Goal: Obtain resource: Download file/media

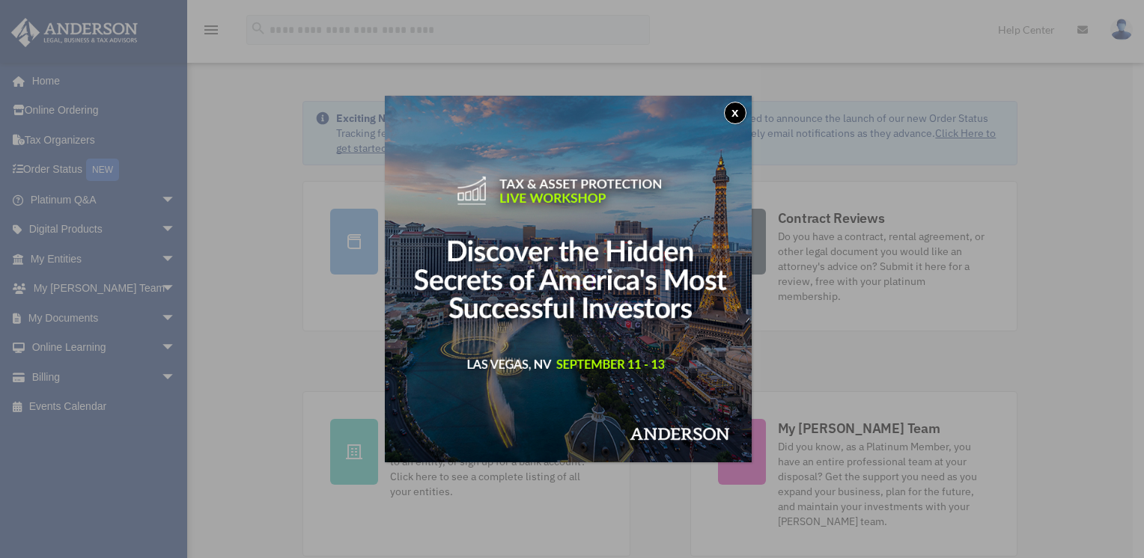
click at [739, 112] on button "x" at bounding box center [735, 113] width 22 height 22
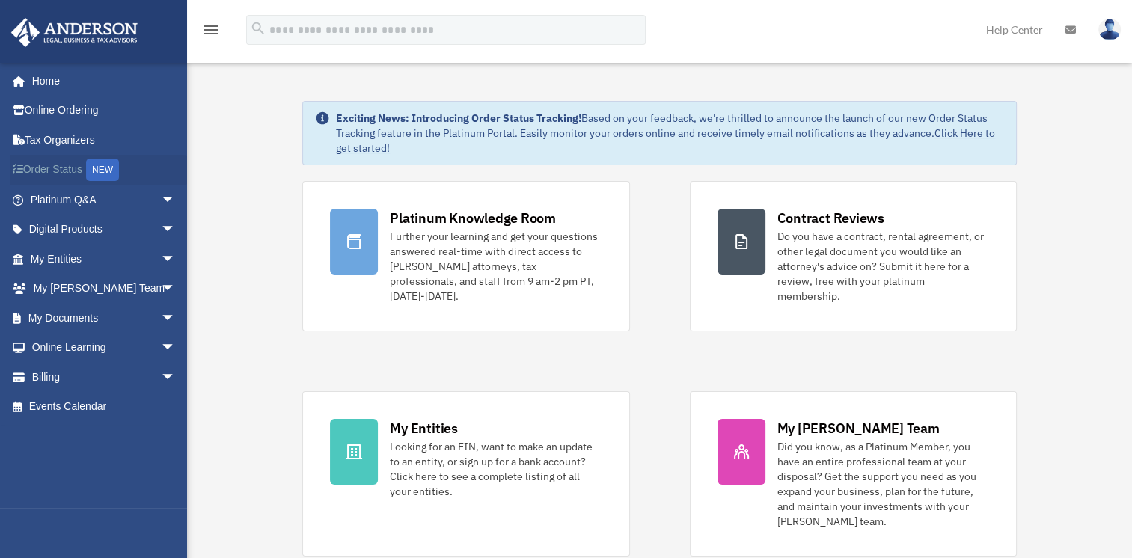
click at [75, 167] on link "Order Status NEW" at bounding box center [104, 170] width 188 height 31
click at [88, 311] on link "My Documents arrow_drop_down" at bounding box center [104, 318] width 188 height 30
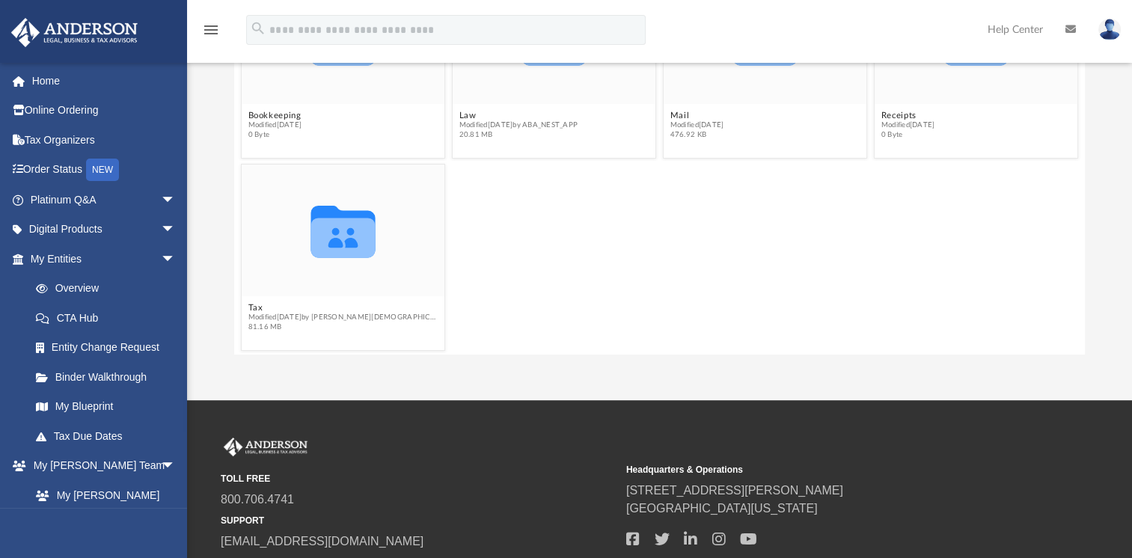
scroll to position [51, 0]
click at [269, 312] on span "Modified Tue Aug 12 2025 by Oshee Jain" at bounding box center [343, 316] width 190 height 10
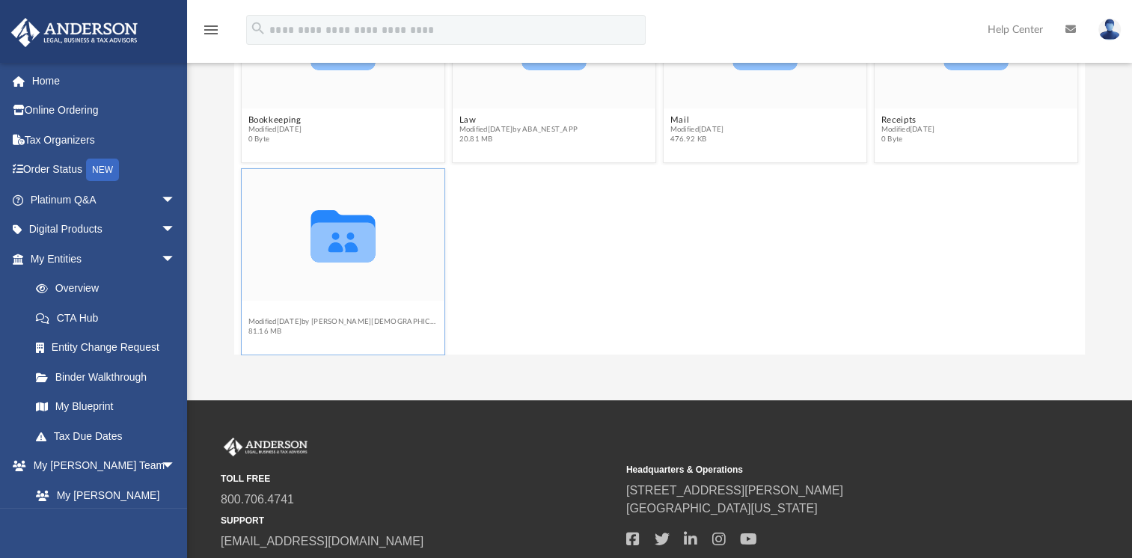
click at [260, 308] on button "Tax" at bounding box center [343, 313] width 190 height 10
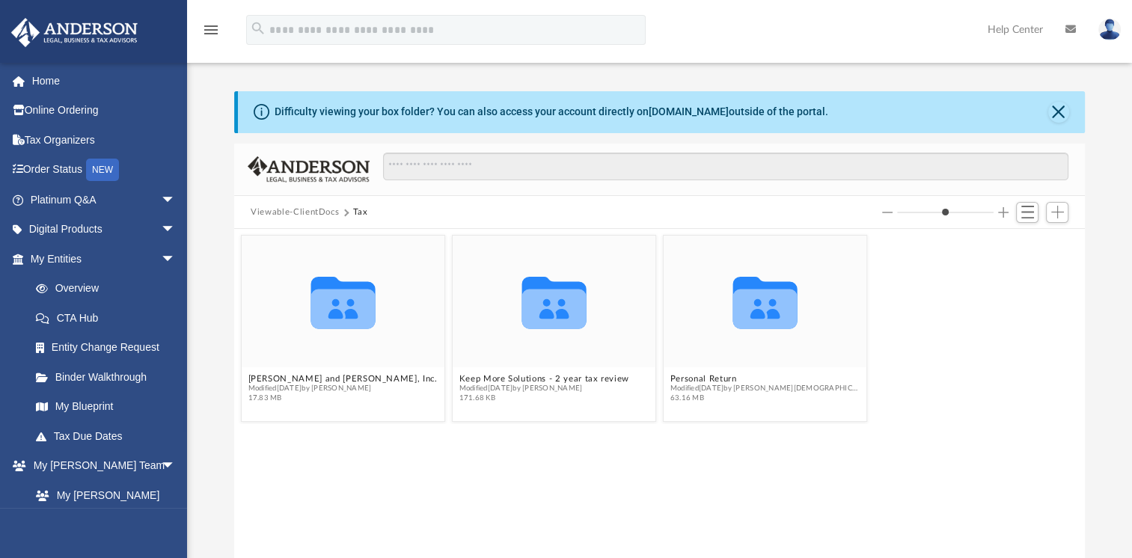
scroll to position [0, 0]
click at [717, 379] on button "Personal Return" at bounding box center [766, 381] width 190 height 10
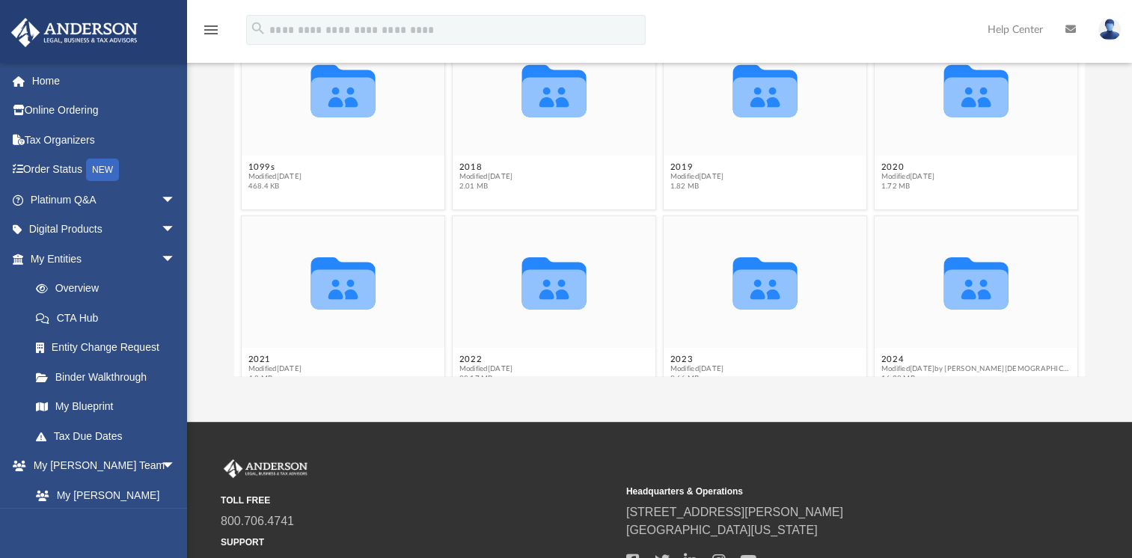
scroll to position [51, 0]
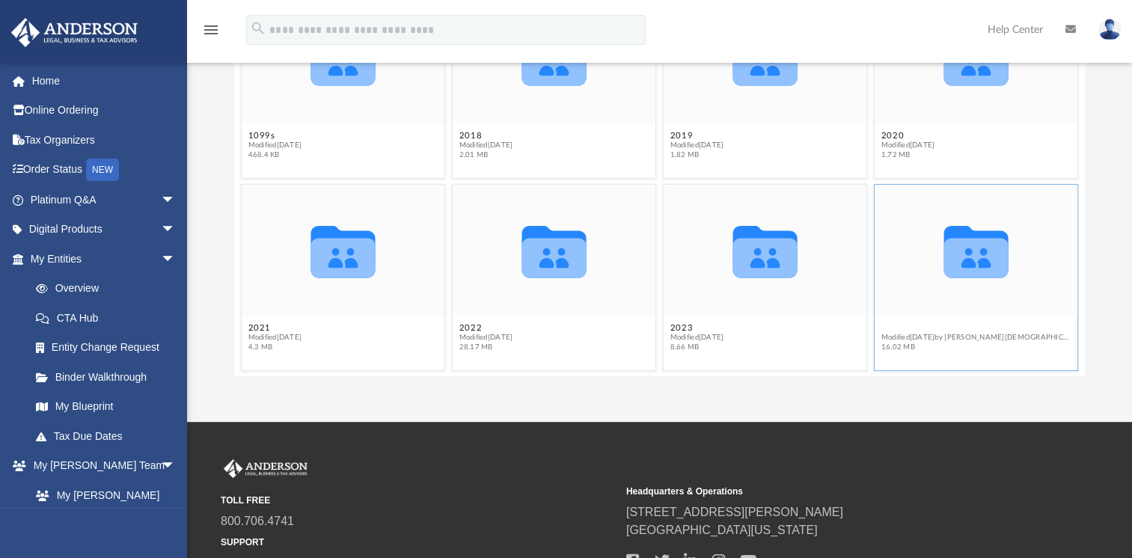
click at [883, 325] on figcaption "2024 Modified Tue Aug 12 2025 by Oshee Jain 16.02 MB" at bounding box center [976, 338] width 203 height 40
click at [885, 326] on button "2024" at bounding box center [977, 328] width 190 height 10
click at [885, 328] on button "2024" at bounding box center [977, 328] width 190 height 10
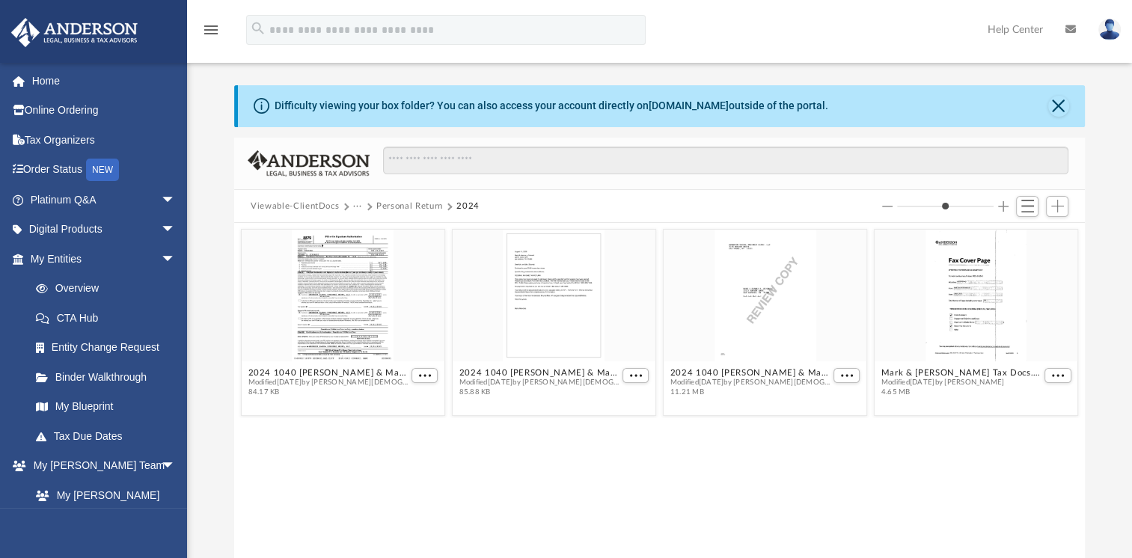
scroll to position [5, 0]
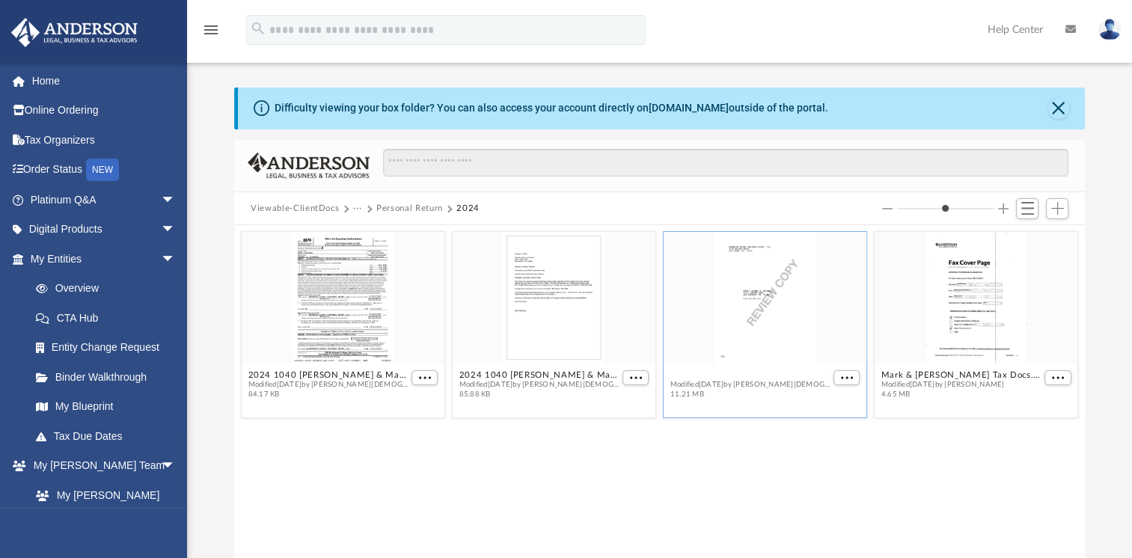
click at [749, 376] on button "2024 1040 Sikorski, Zhanna & Mark - Review Copy.pdf" at bounding box center [751, 375] width 160 height 10
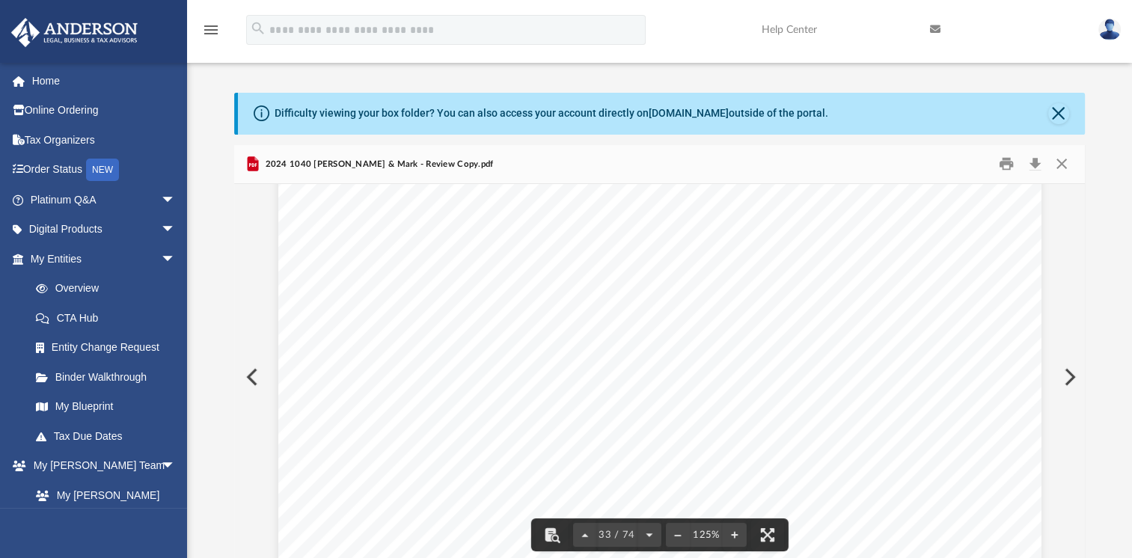
scroll to position [32523, 0]
click at [1081, 466] on div "Scroll to top vertical_align_top" at bounding box center [1090, 478] width 31 height 31
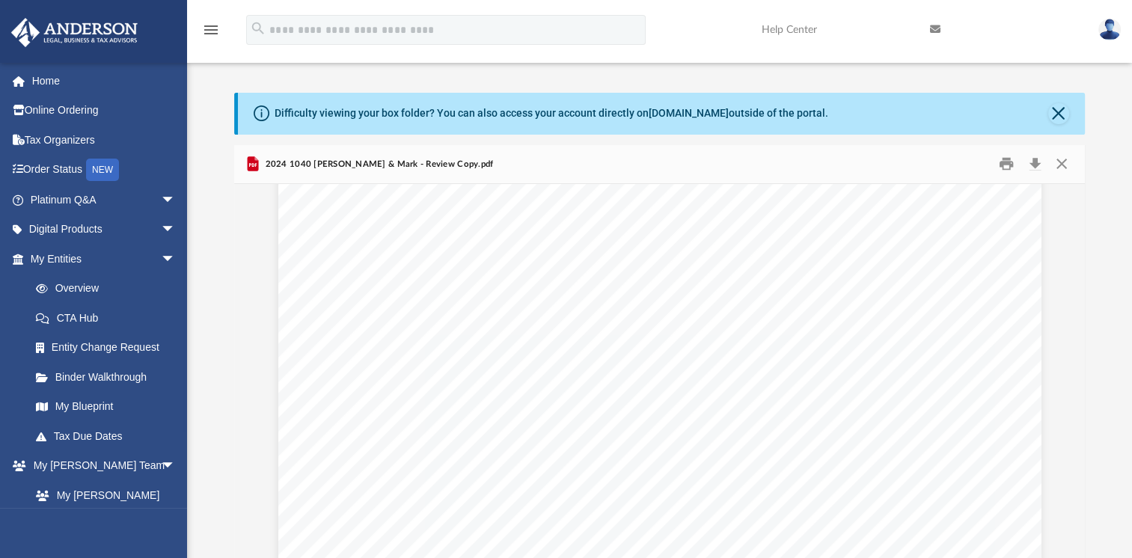
scroll to position [36507, 0]
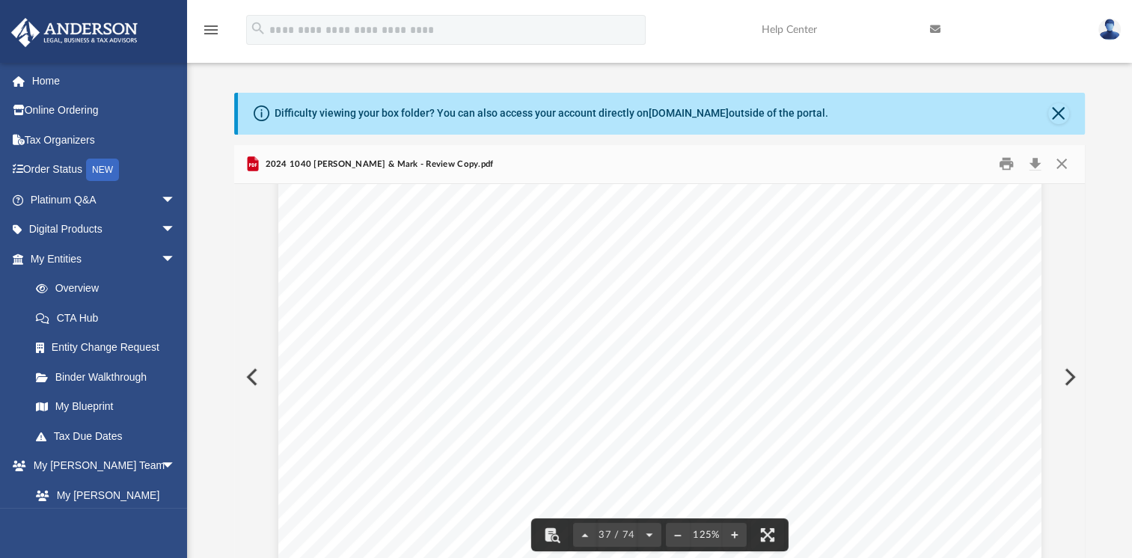
click at [1084, 552] on div "Department of the Treasury Internal Revenue Service 403501 11-01-24 Your social…" at bounding box center [659, 377] width 851 height 386
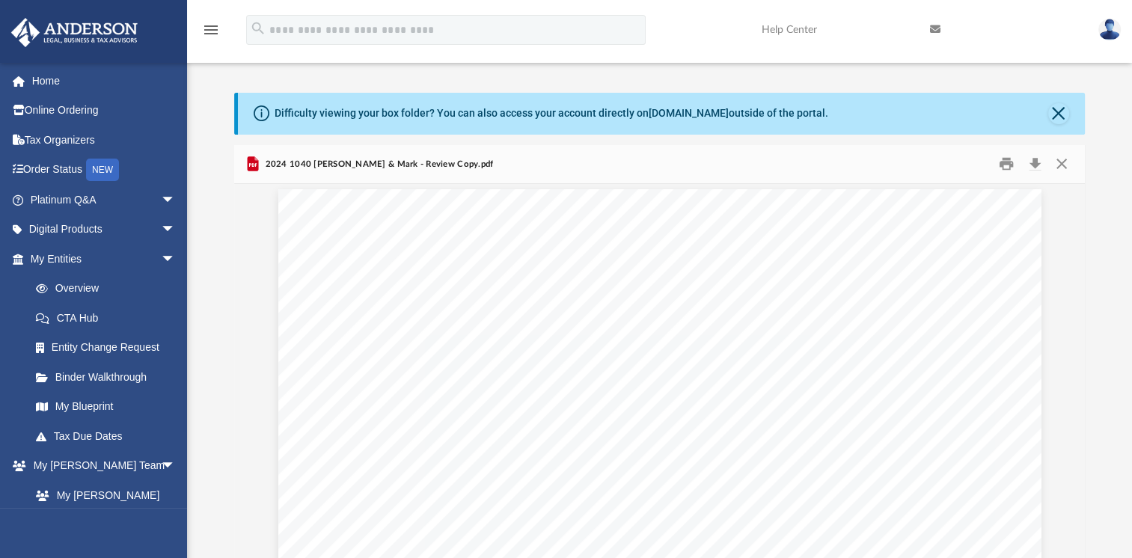
scroll to position [63212, 0]
drag, startPoint x: 1078, startPoint y: 552, endPoint x: 882, endPoint y: 397, distance: 250.4
click at [880, 399] on div "419051 04-01-24 1. 2. 3a. 3b. 3c. 3d. 3e. 4a. 4b. 4c. 4d. 4e. 4f. 4g. 4h. 4i. 4…" at bounding box center [659, 120] width 763 height 988
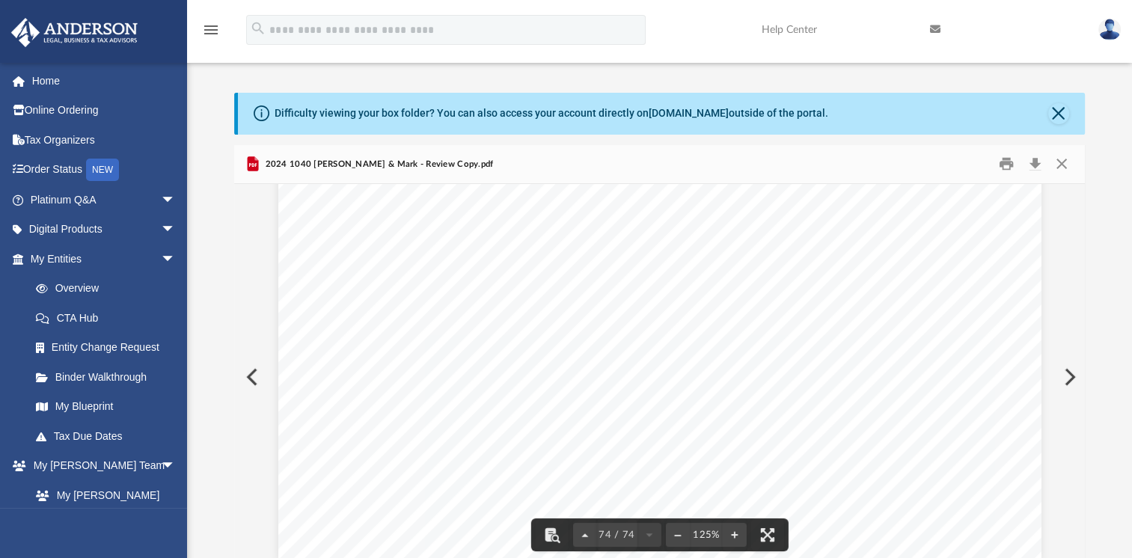
click at [1067, 375] on button "Preview" at bounding box center [1068, 377] width 33 height 42
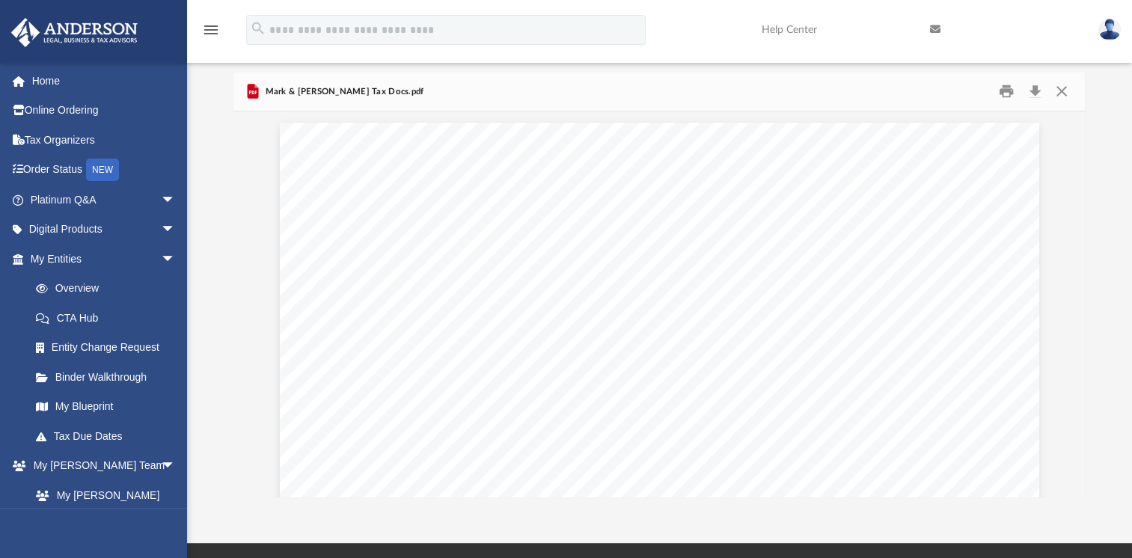
scroll to position [70, 0]
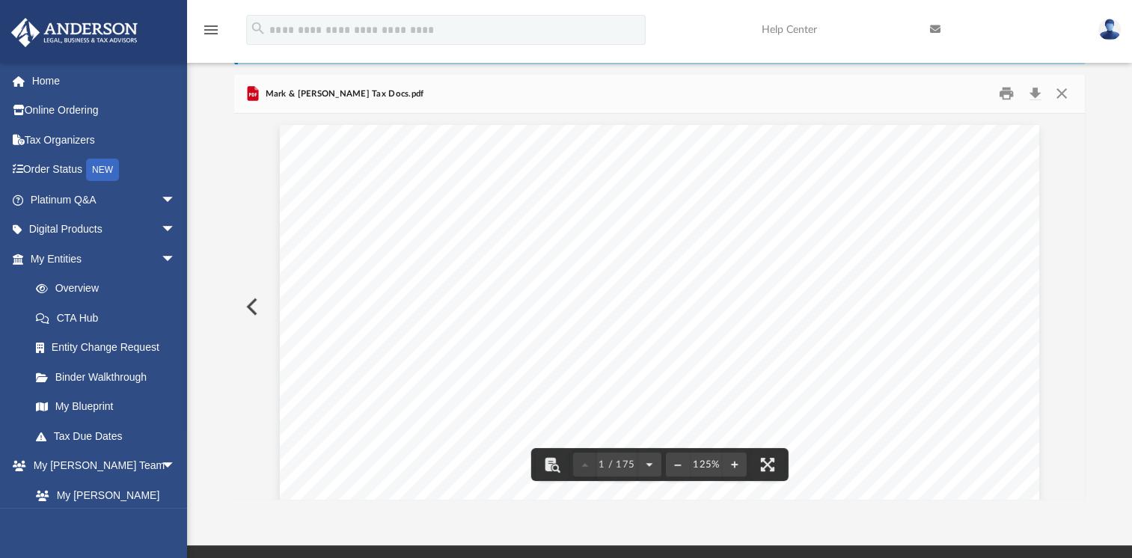
click at [247, 304] on button "Preview" at bounding box center [250, 307] width 33 height 42
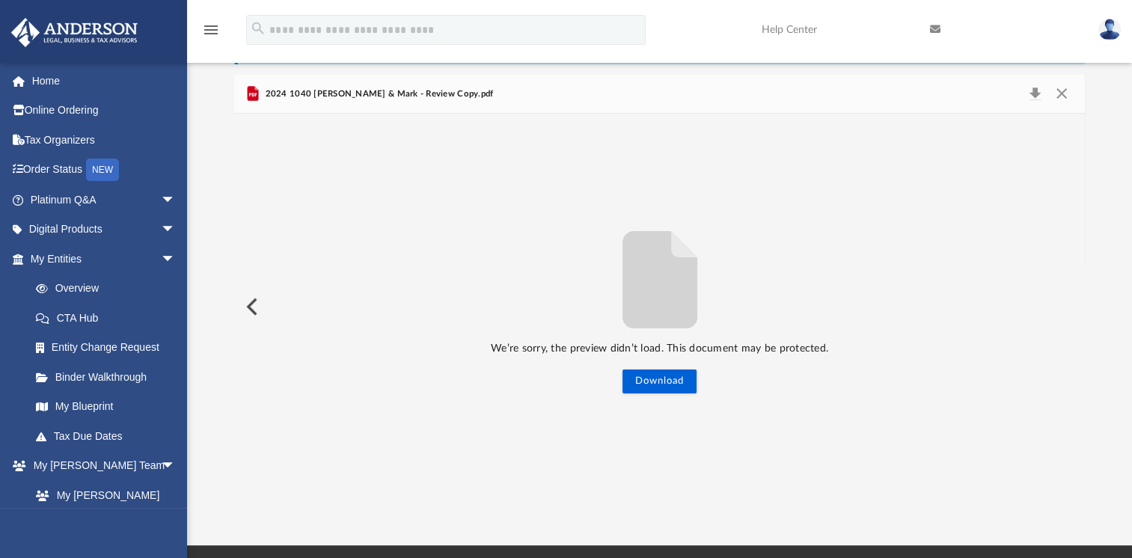
click at [247, 304] on button "Preview" at bounding box center [250, 307] width 33 height 42
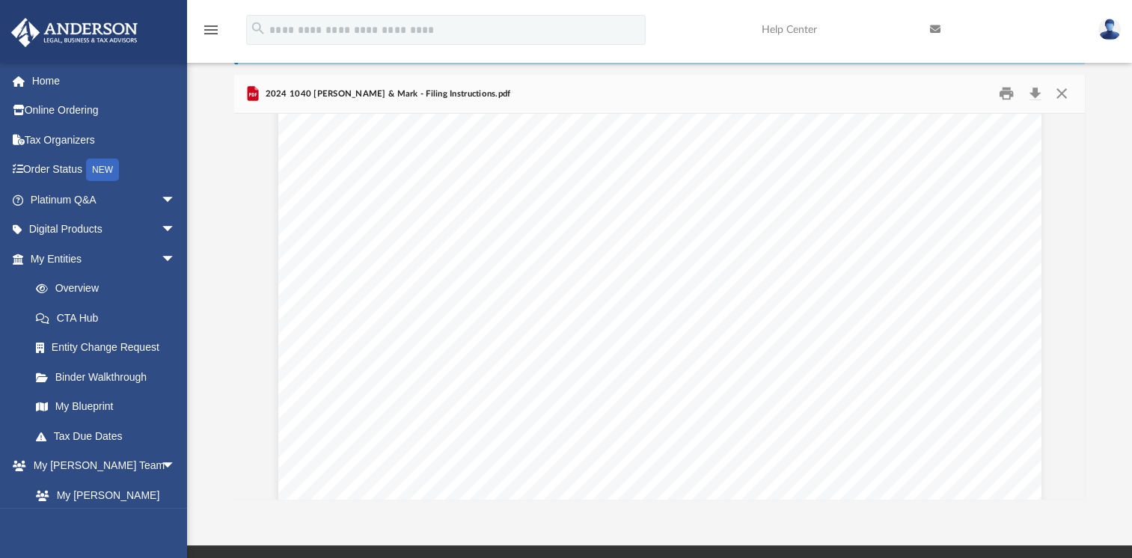
scroll to position [2056, 0]
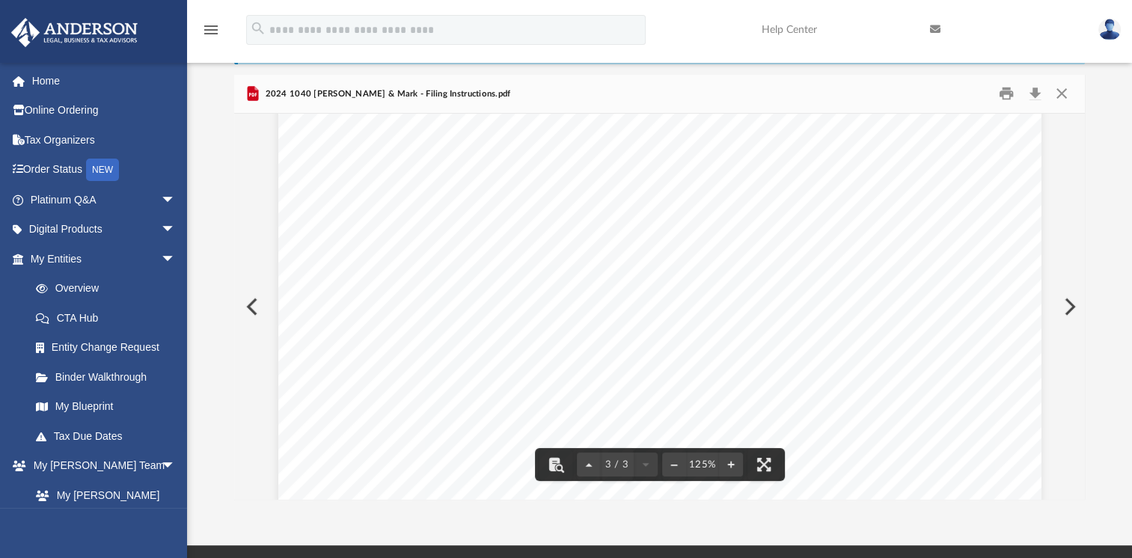
click at [253, 310] on button "Preview" at bounding box center [250, 307] width 33 height 42
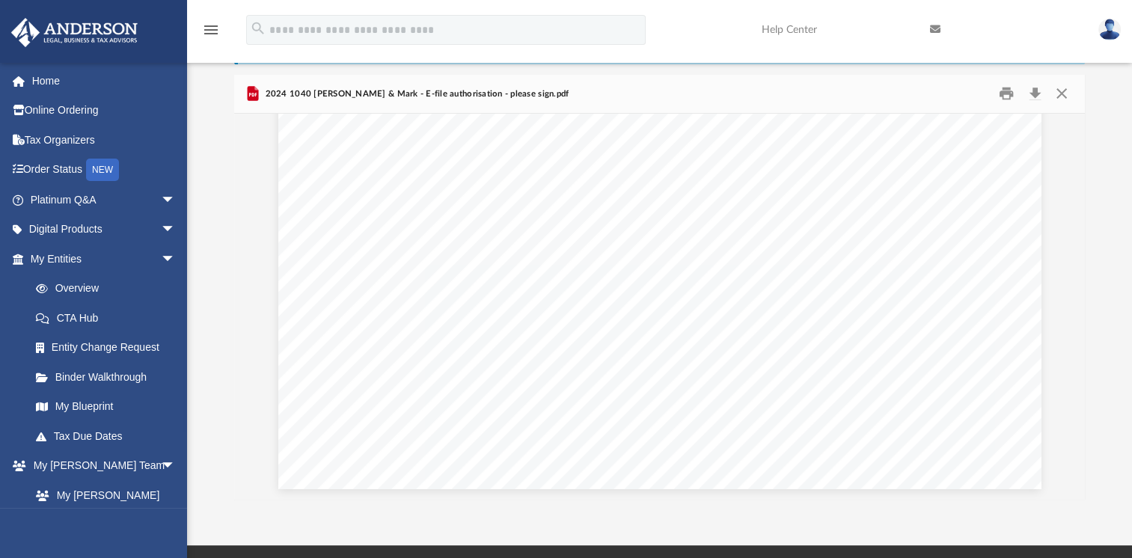
scroll to position [0, 0]
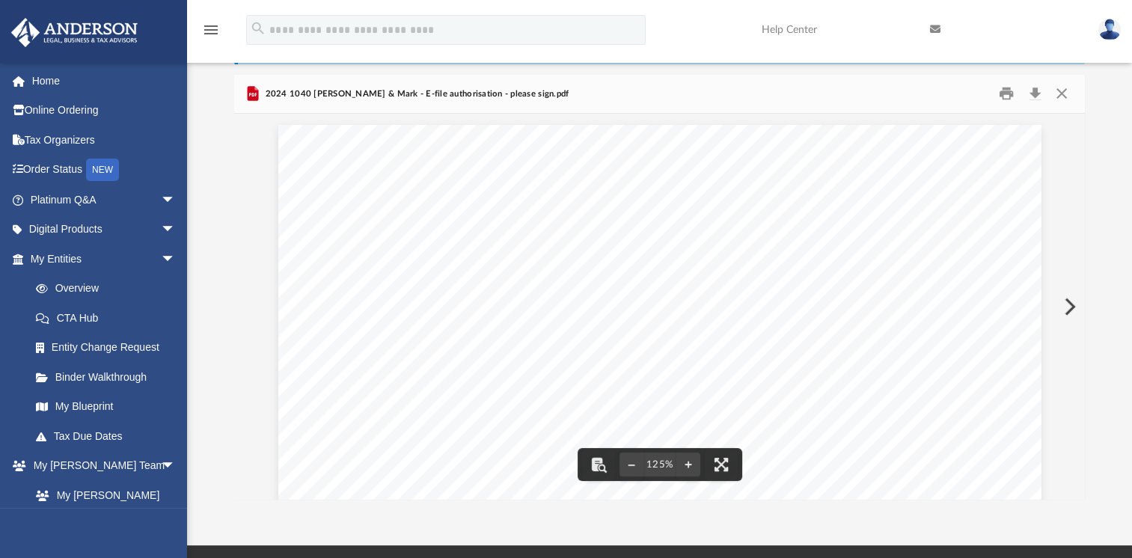
click at [1112, 33] on img at bounding box center [1110, 30] width 22 height 22
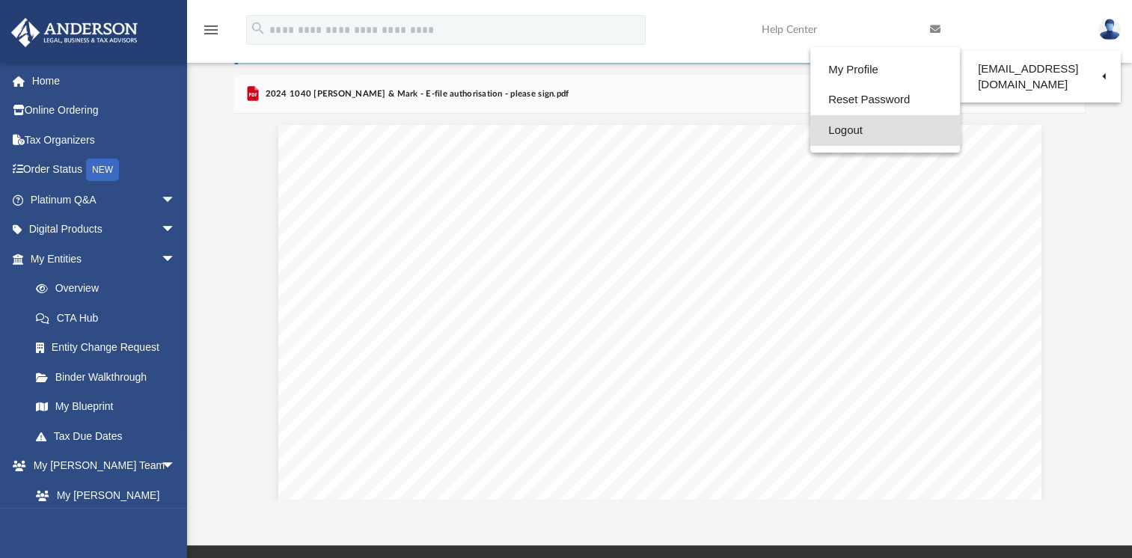
click at [817, 127] on link "Logout" at bounding box center [886, 130] width 150 height 31
